Goal: Task Accomplishment & Management: Complete application form

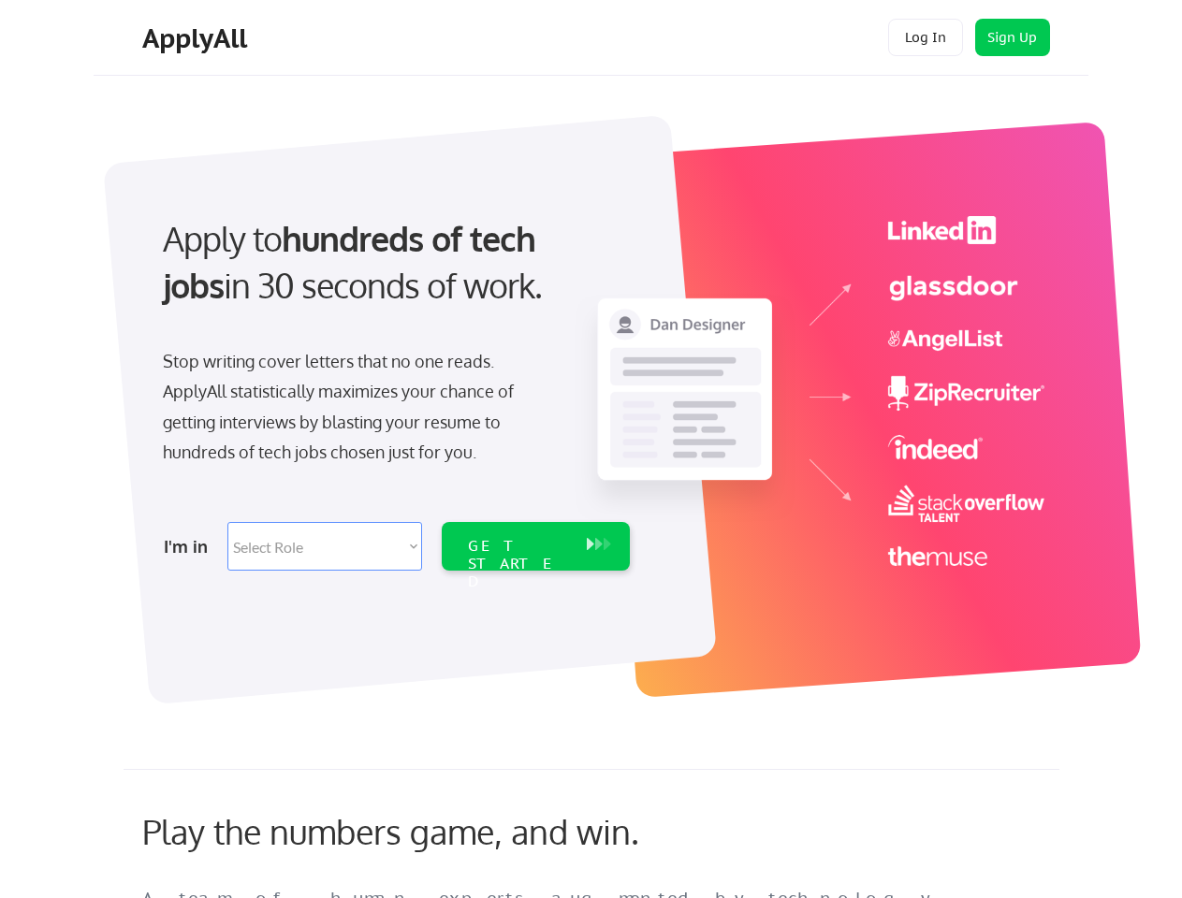
click at [591, 449] on div "Apply to hundreds of tech jobs in 30 seconds of work. Stop writing cover letter…" at bounding box center [394, 388] width 523 height 383
click at [593, 400] on div "Apply to hundreds of tech jobs in 30 seconds of work. Stop writing cover letter…" at bounding box center [394, 388] width 523 height 383
click at [394, 387] on div "Stop writing cover letters that no one reads. ApplyAll statistically maximizes …" at bounding box center [355, 407] width 385 height 122
click at [392, 278] on div "Apply to hundreds of tech jobs in 30 seconds of work." at bounding box center [393, 262] width 460 height 95
click at [355, 411] on div "Stop writing cover letters that no one reads. ApplyAll statistically maximizes …" at bounding box center [355, 407] width 385 height 122
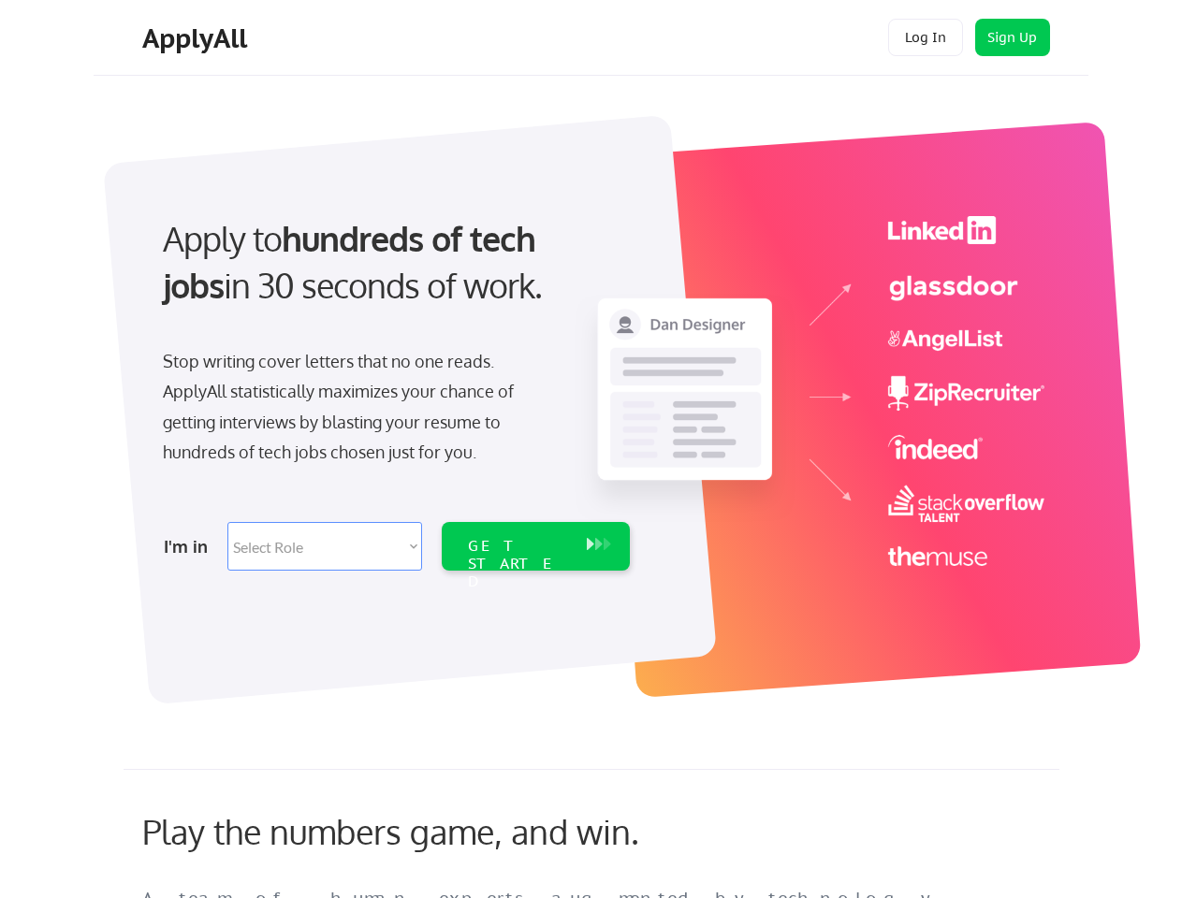
click at [394, 547] on select "Select Role Software Engineering Product Management Customer Success Sales UI/U…" at bounding box center [324, 546] width 195 height 49
click at [190, 547] on div "I'm in" at bounding box center [190, 547] width 52 height 30
click at [325, 547] on select "Select Role Software Engineering Product Management Customer Success Sales UI/U…" at bounding box center [324, 546] width 195 height 49
click at [535, 547] on div "GET STARTED" at bounding box center [518, 564] width 100 height 54
click at [518, 547] on div "GET STARTED" at bounding box center [518, 564] width 100 height 54
